Goal: Task Accomplishment & Management: Manage account settings

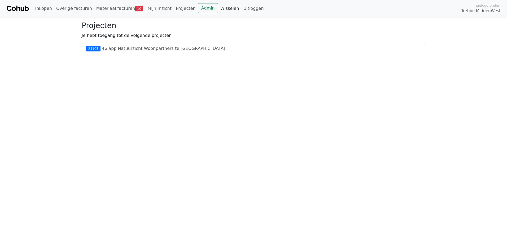
click at [218, 9] on link "Wisselen" at bounding box center [229, 8] width 23 height 11
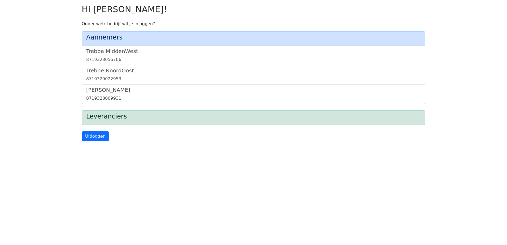
click at [117, 91] on h5 "[PERSON_NAME]" at bounding box center [253, 90] width 335 height 6
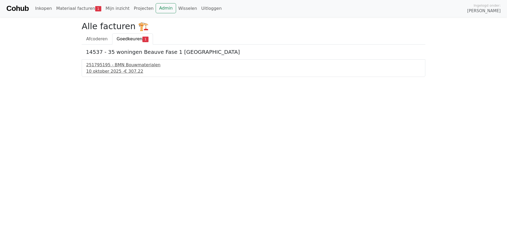
click at [133, 68] on div "251795195 - BMN Bouwmaterialen" at bounding box center [253, 65] width 335 height 6
click at [176, 11] on link "Wisselen" at bounding box center [187, 8] width 23 height 11
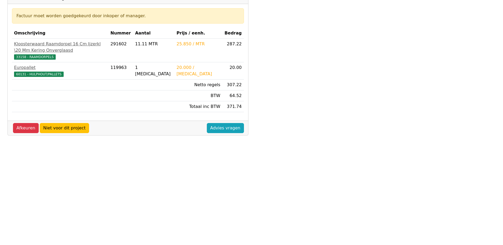
scroll to position [106, 0]
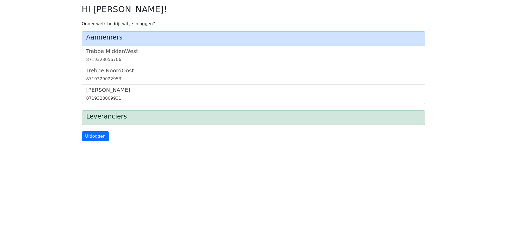
click at [117, 96] on div "8719328009931" at bounding box center [253, 98] width 335 height 6
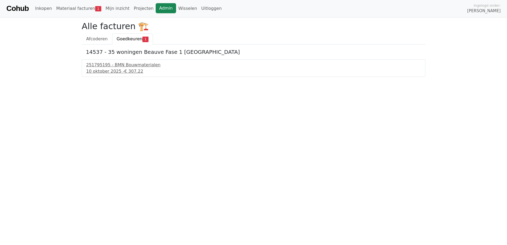
click at [163, 12] on link "Admin" at bounding box center [166, 8] width 20 height 10
click at [181, 9] on link "Wisselen" at bounding box center [187, 8] width 23 height 11
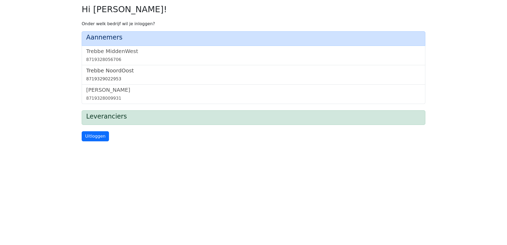
click at [127, 76] on div "8719329022953" at bounding box center [253, 79] width 335 height 6
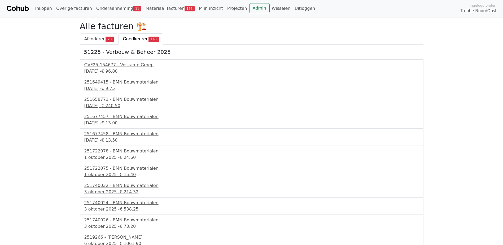
click at [96, 34] on link "Afcoderen 23" at bounding box center [99, 38] width 39 height 11
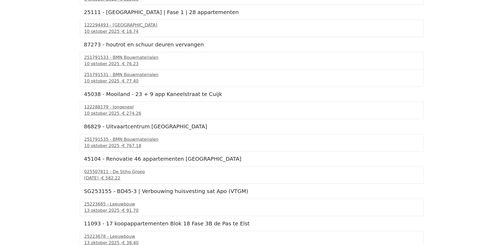
scroll to position [408, 0]
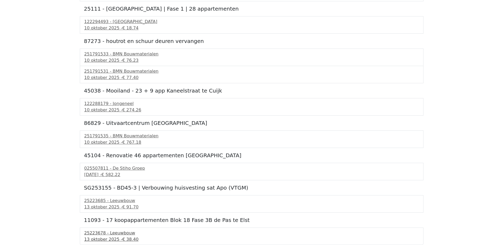
click at [115, 235] on div "25223678 - Leeuwbouw" at bounding box center [251, 233] width 335 height 6
click at [125, 205] on span "€ 91.70" at bounding box center [130, 206] width 16 height 5
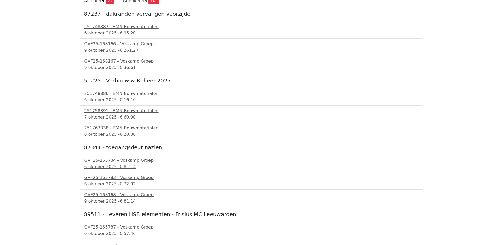
scroll to position [0, 0]
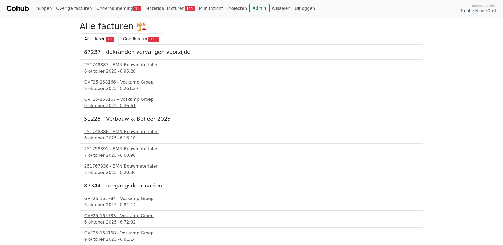
click at [142, 41] on span "Goedkeuren" at bounding box center [136, 38] width 26 height 5
